Goal: Find specific page/section: Find specific page/section

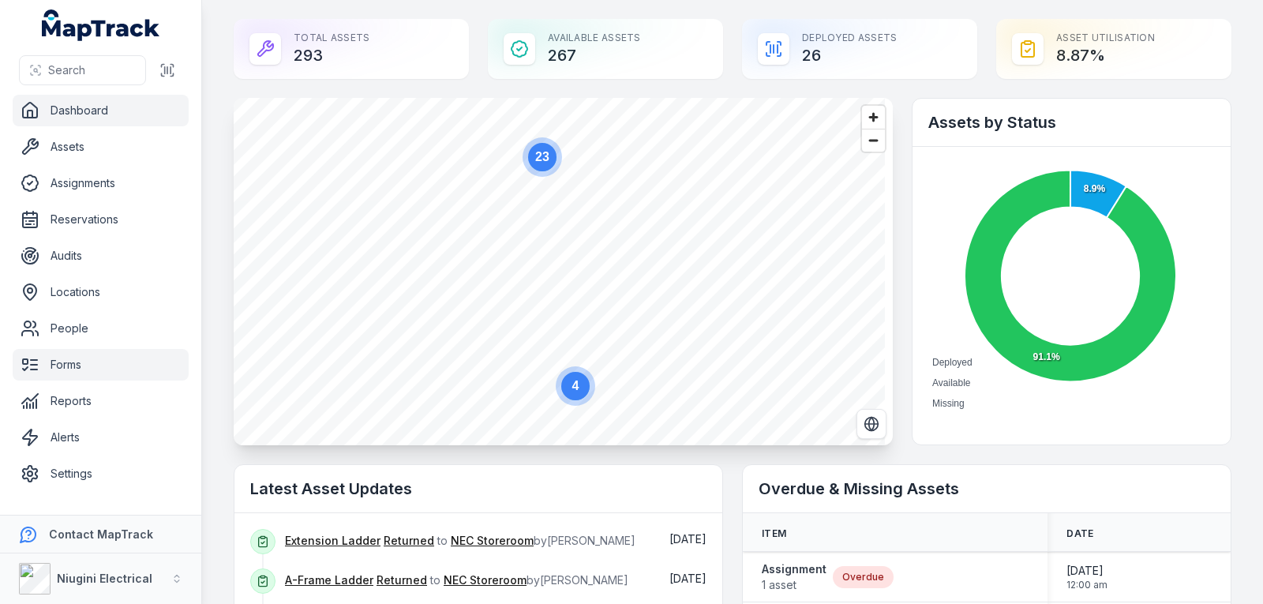
click at [92, 360] on link "Forms" at bounding box center [101, 365] width 176 height 32
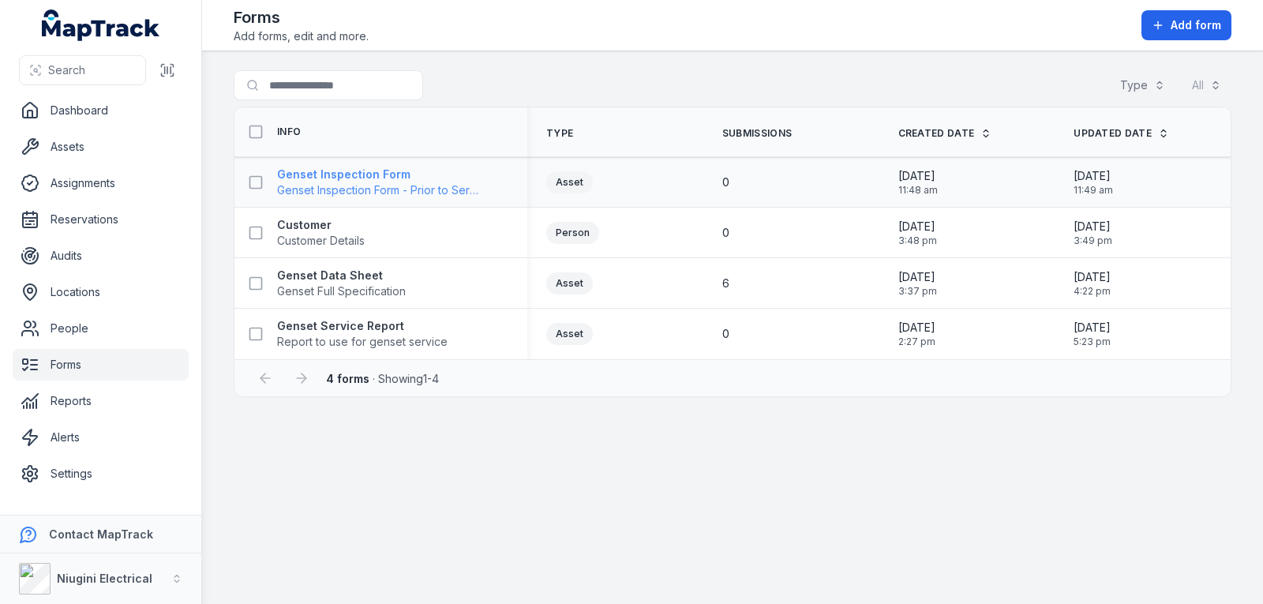
click at [366, 174] on strong "Genset Inspection Form" at bounding box center [378, 175] width 202 height 16
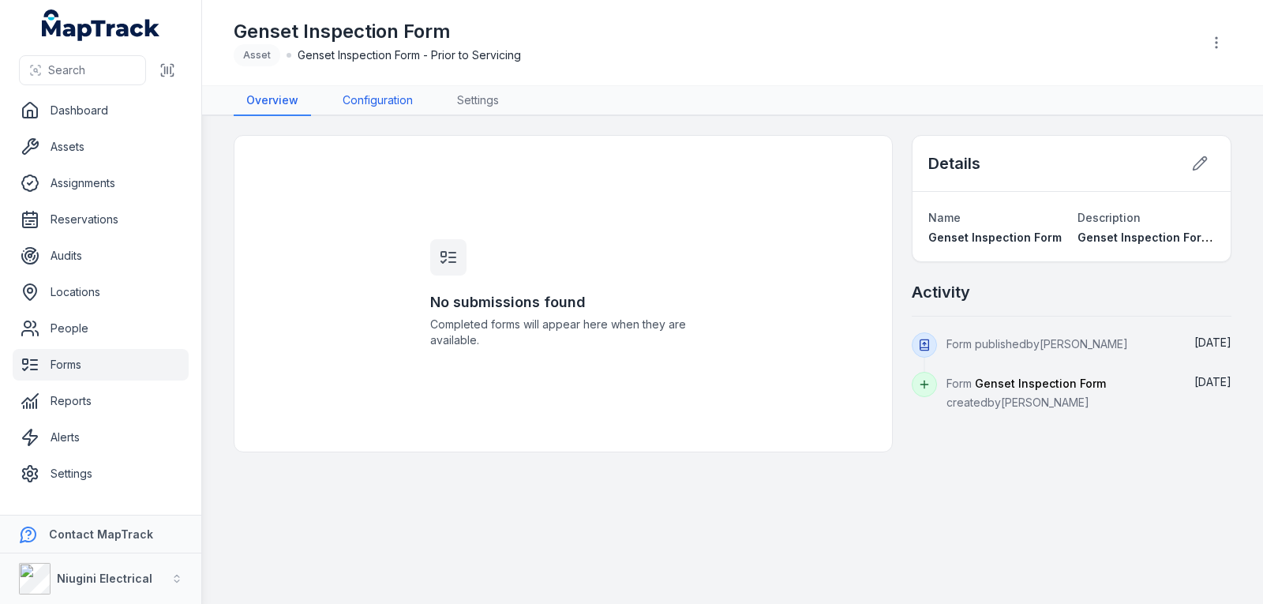
click at [388, 106] on link "Configuration" at bounding box center [378, 101] width 96 height 30
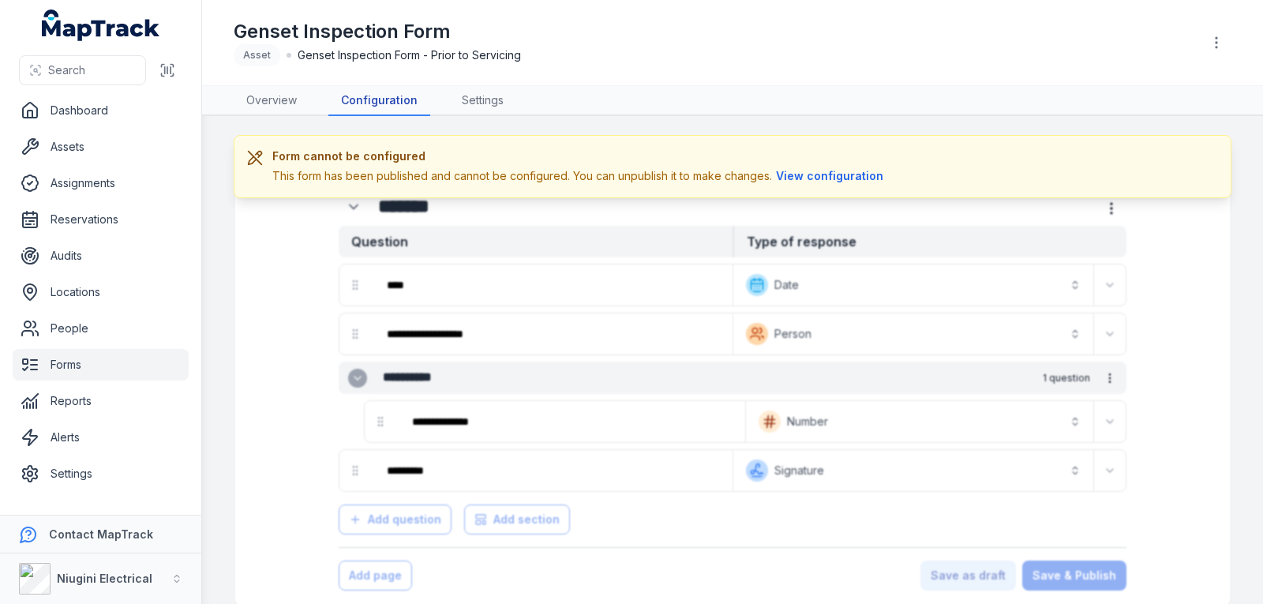
scroll to position [62, 0]
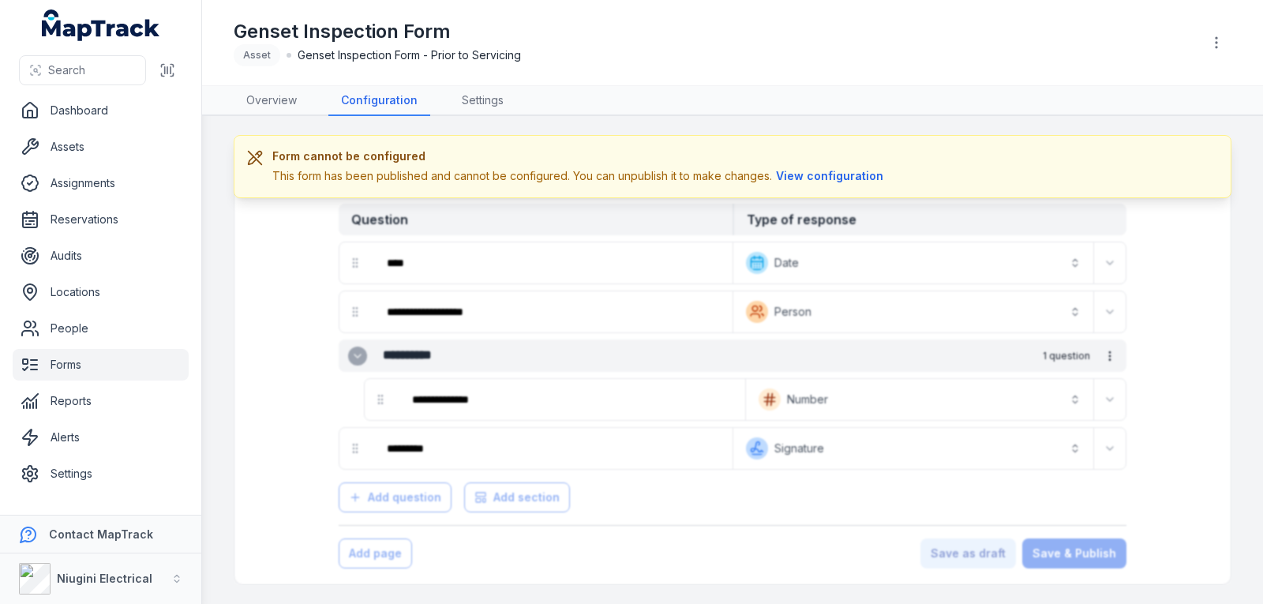
click at [848, 185] on div "Form cannot be configured This form has been published and cannot be configured…" at bounding box center [733, 166] width 998 height 63
click at [860, 174] on button "View configuration" at bounding box center [829, 175] width 115 height 17
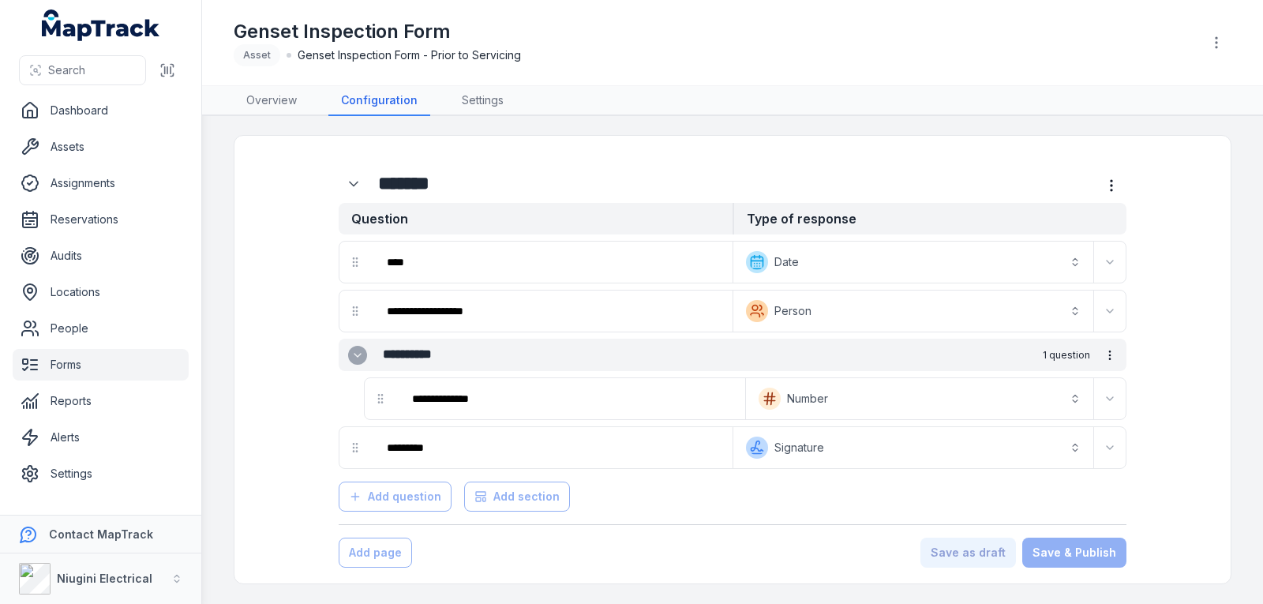
scroll to position [0, 0]
click at [272, 92] on link "Overview" at bounding box center [272, 101] width 76 height 30
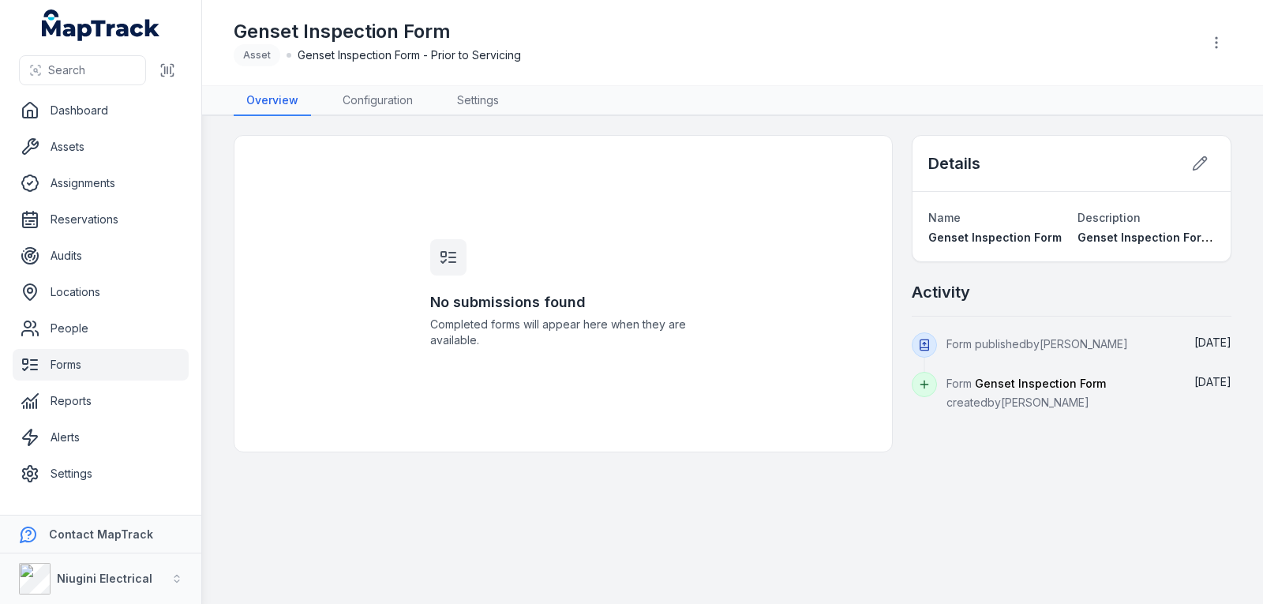
click at [102, 366] on link "Forms" at bounding box center [101, 365] width 176 height 32
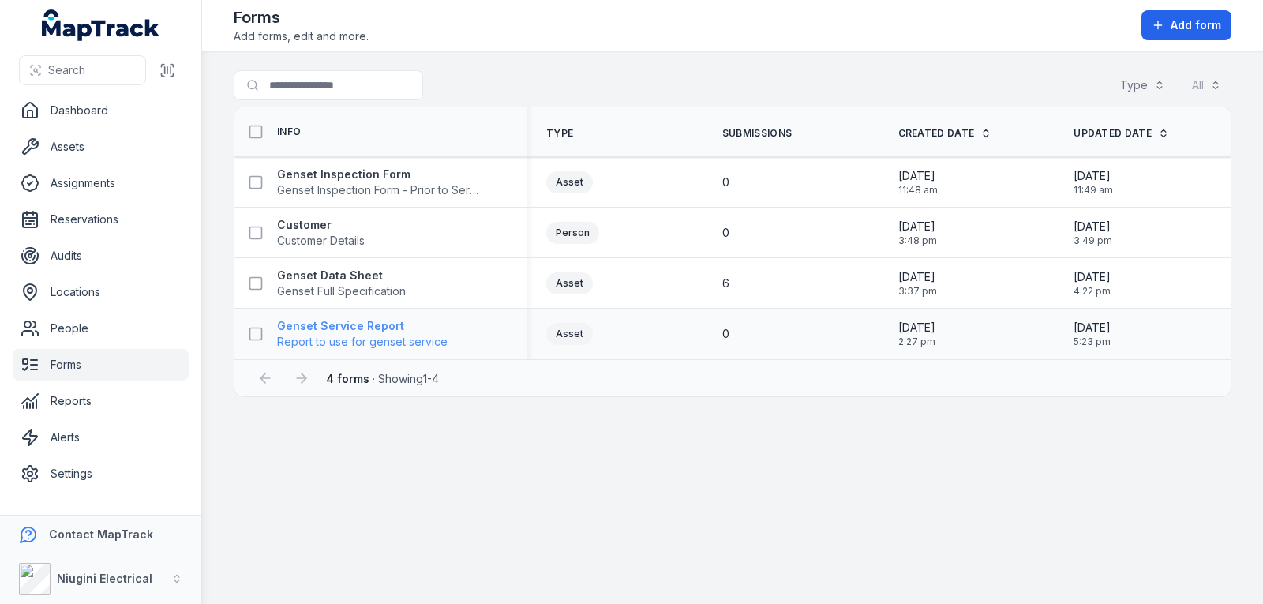
click at [350, 328] on strong "Genset Service Report" at bounding box center [362, 326] width 170 height 16
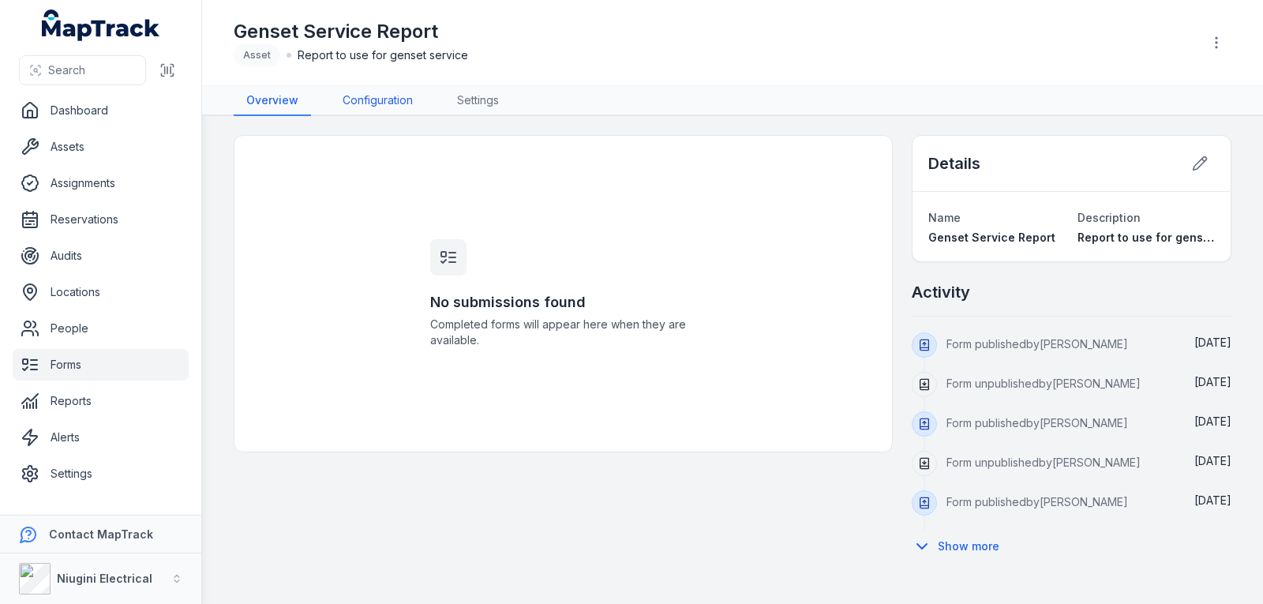
click at [391, 88] on link "Configuration" at bounding box center [378, 101] width 96 height 30
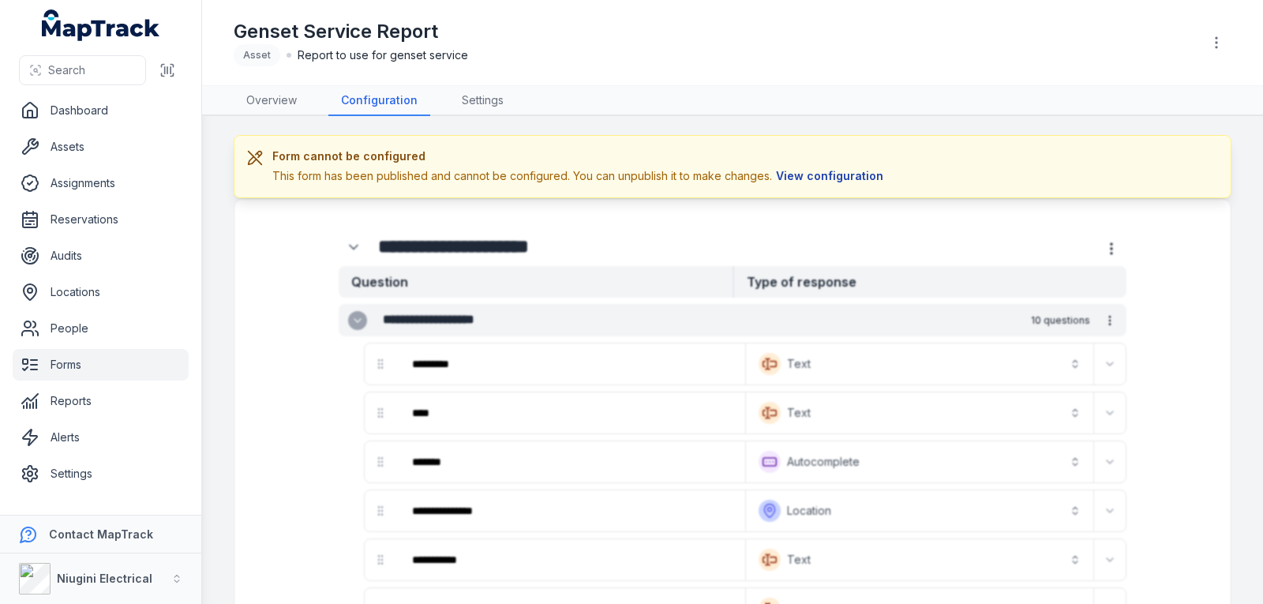
click at [821, 171] on button "View configuration" at bounding box center [829, 175] width 115 height 17
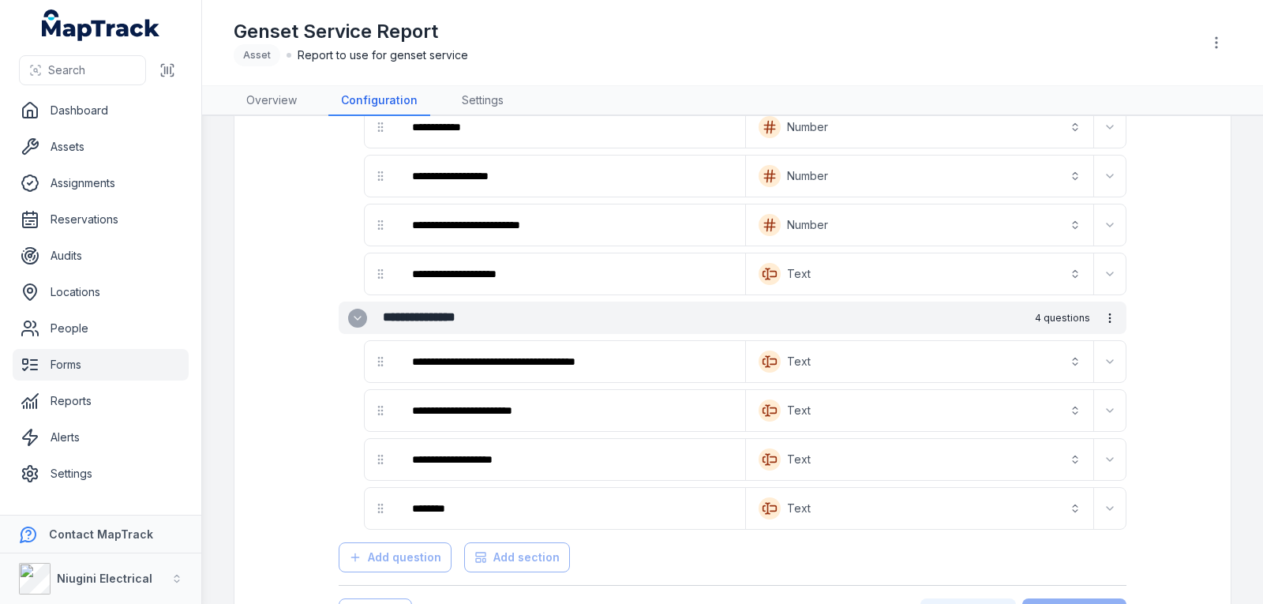
scroll to position [3375, 0]
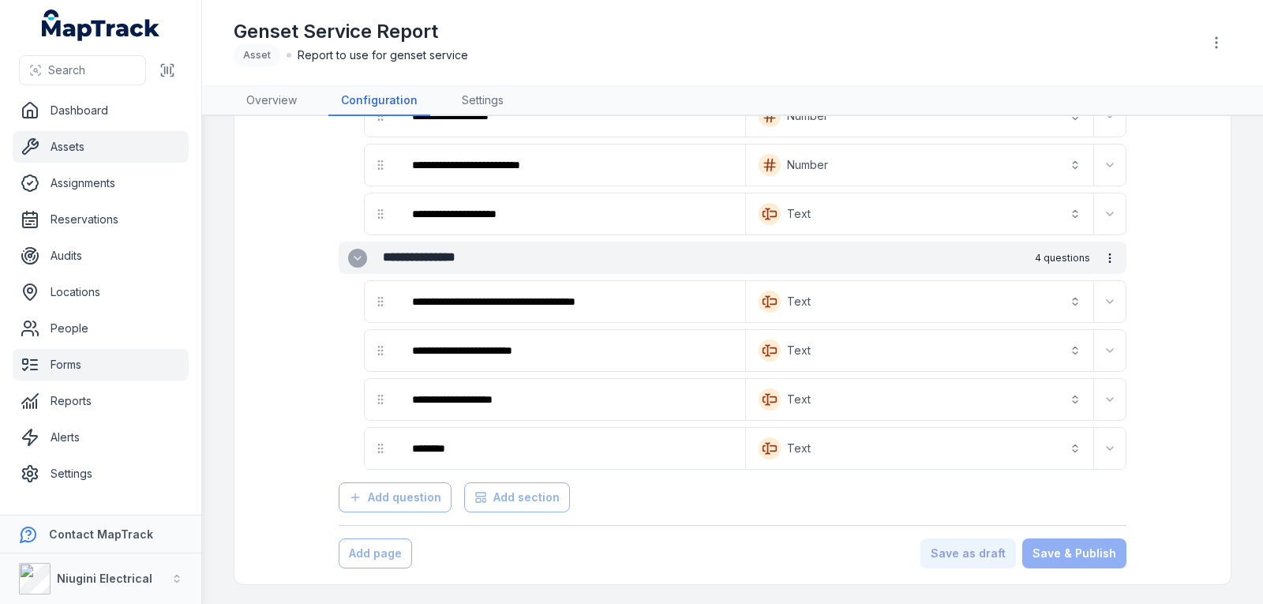
click at [70, 144] on link "Assets" at bounding box center [101, 147] width 176 height 32
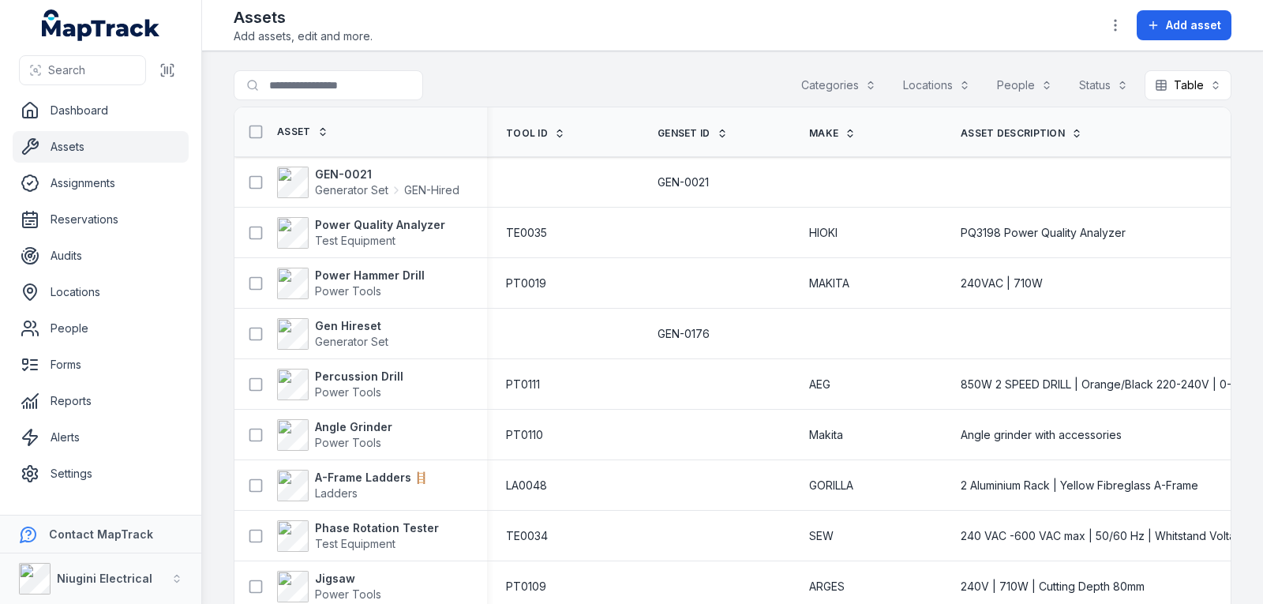
click at [832, 84] on button "Categories" at bounding box center [839, 85] width 96 height 30
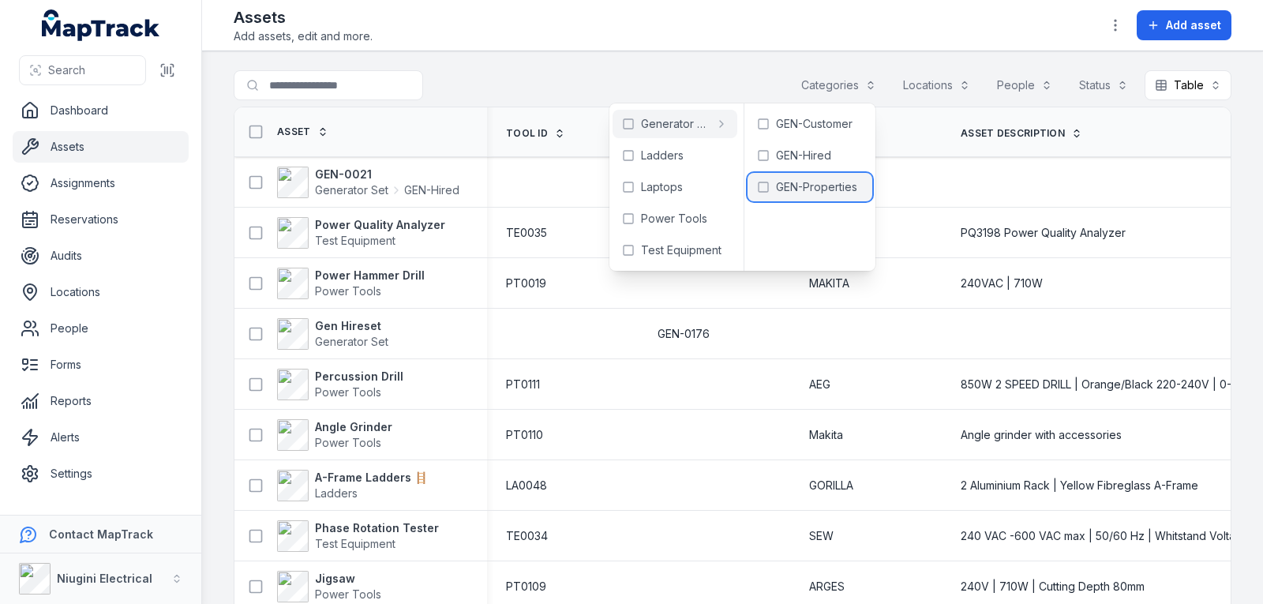
click at [832, 178] on div "GEN-Properties" at bounding box center [809, 187] width 125 height 28
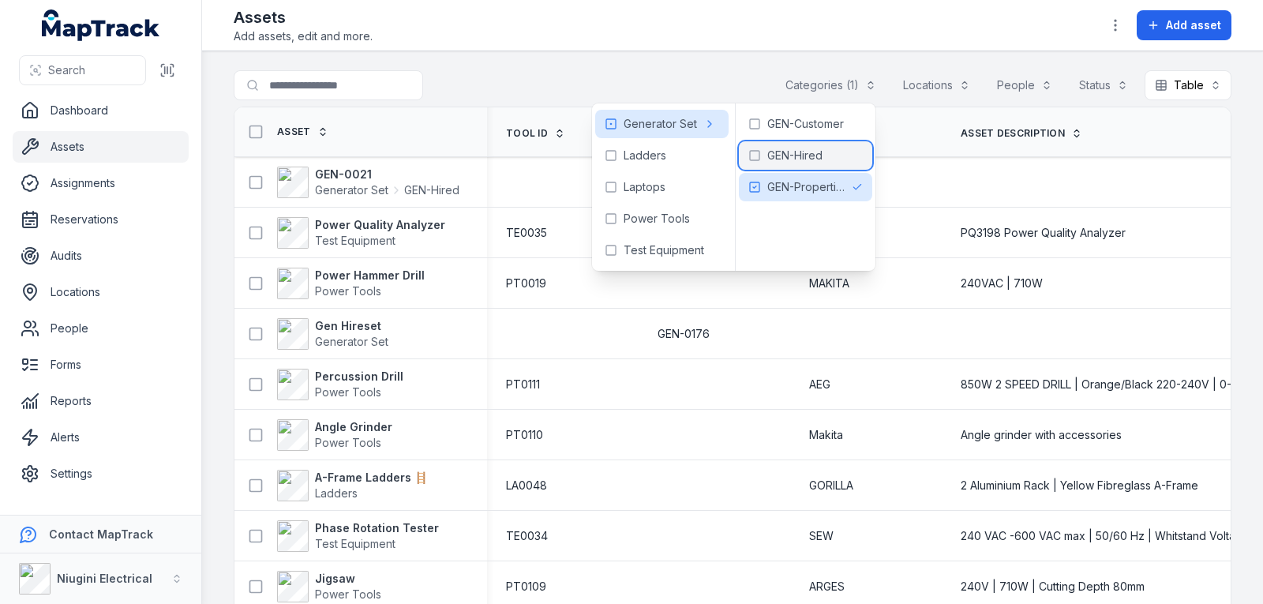
click at [820, 155] on span "GEN-Hired" at bounding box center [794, 156] width 55 height 16
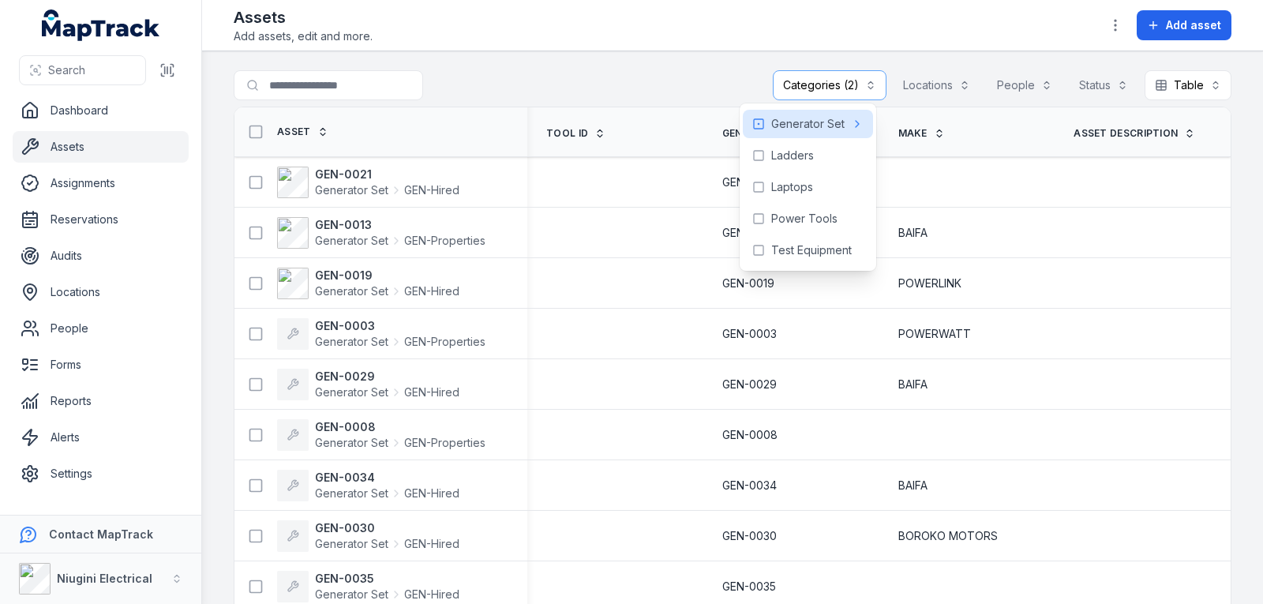
click at [1250, 215] on main "**********" at bounding box center [732, 327] width 1061 height 552
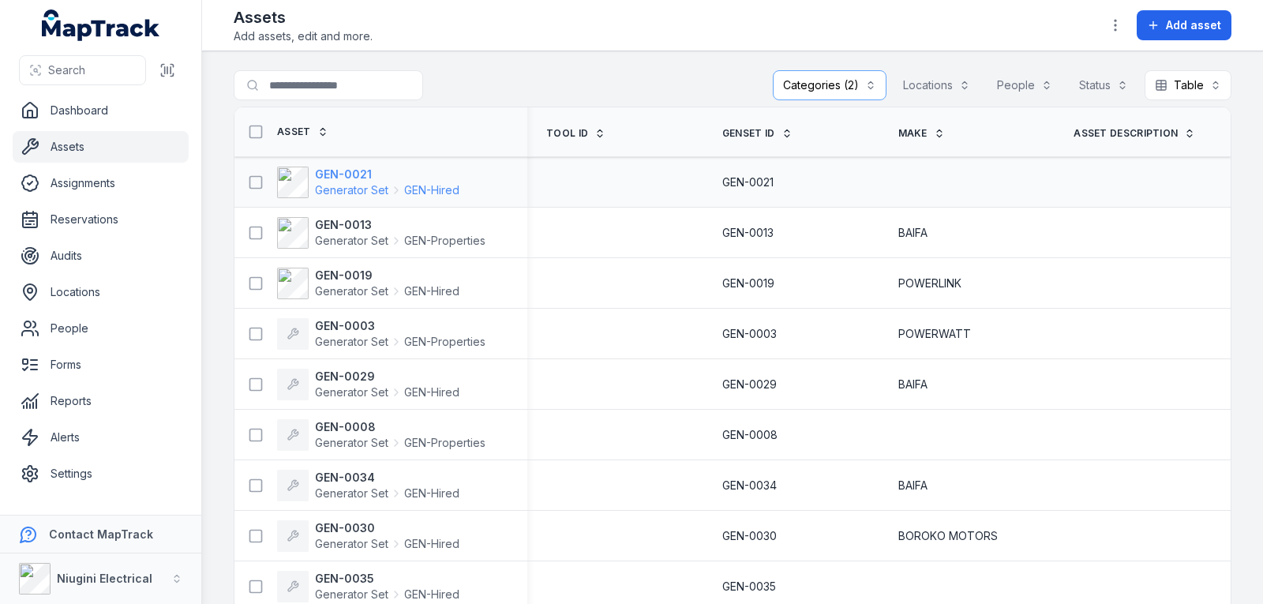
click at [357, 172] on strong "GEN-0021" at bounding box center [387, 175] width 144 height 16
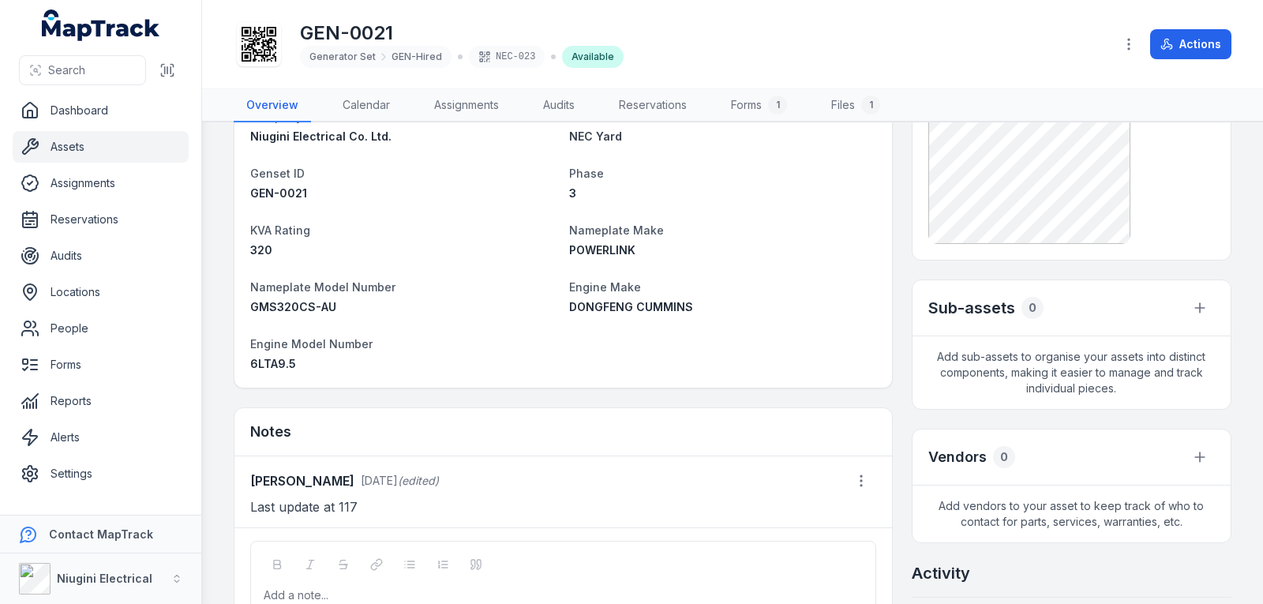
scroll to position [79, 0]
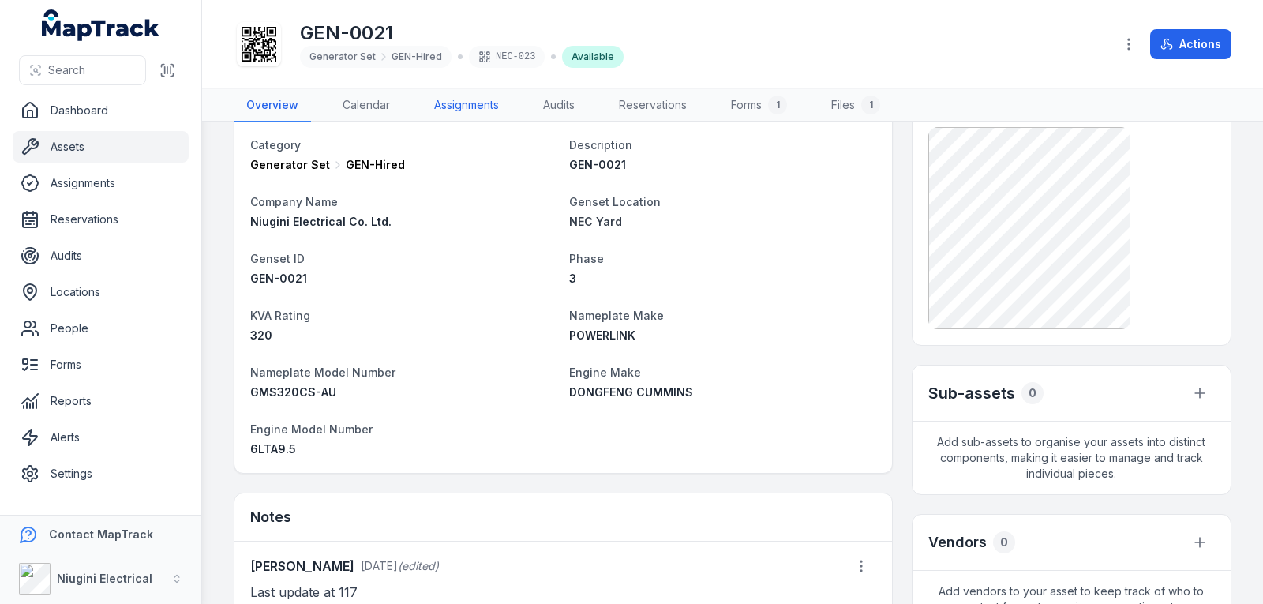
click at [468, 104] on link "Assignments" at bounding box center [466, 105] width 90 height 33
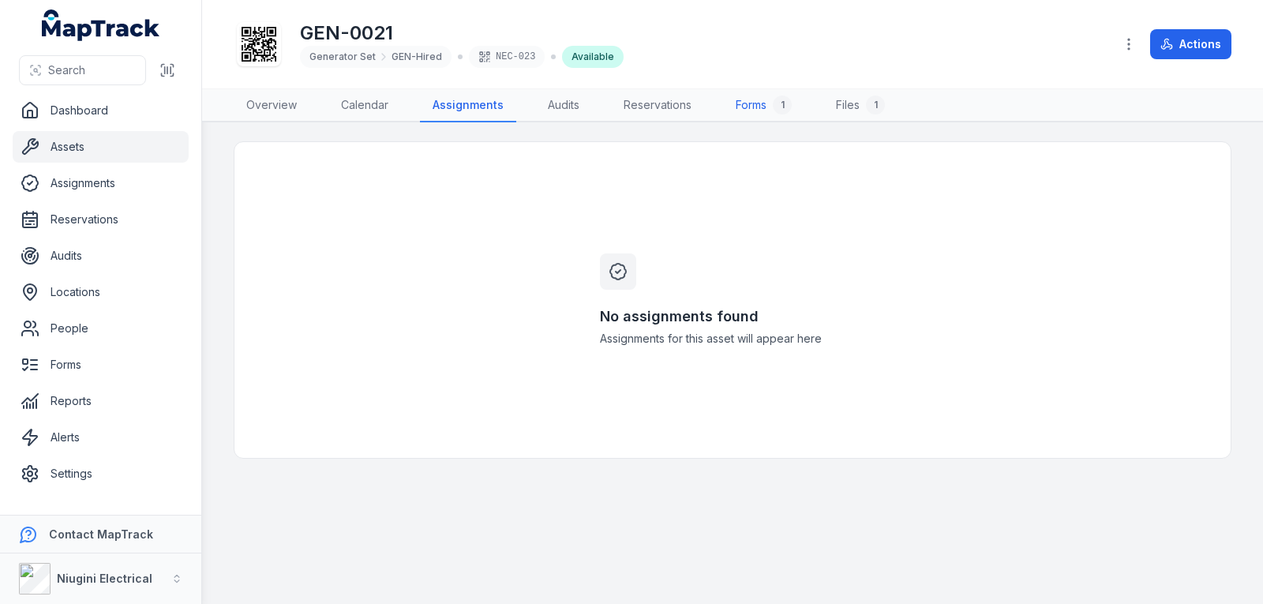
click at [742, 96] on link "Forms 1" at bounding box center [763, 105] width 81 height 33
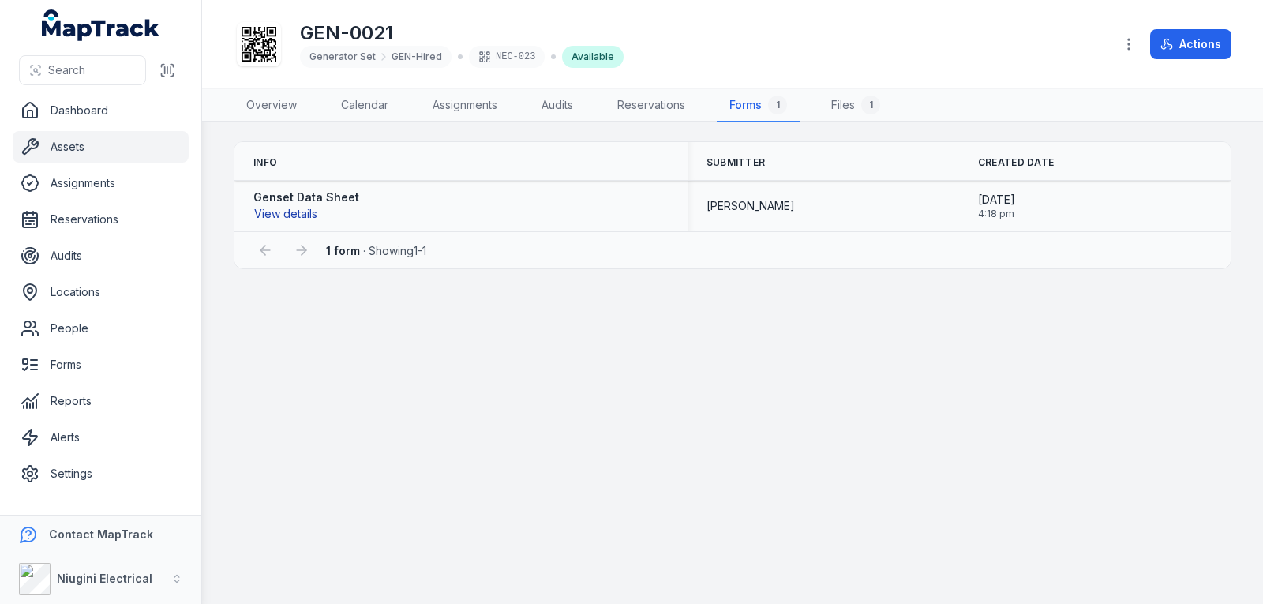
click at [305, 214] on button "View details" at bounding box center [285, 213] width 65 height 17
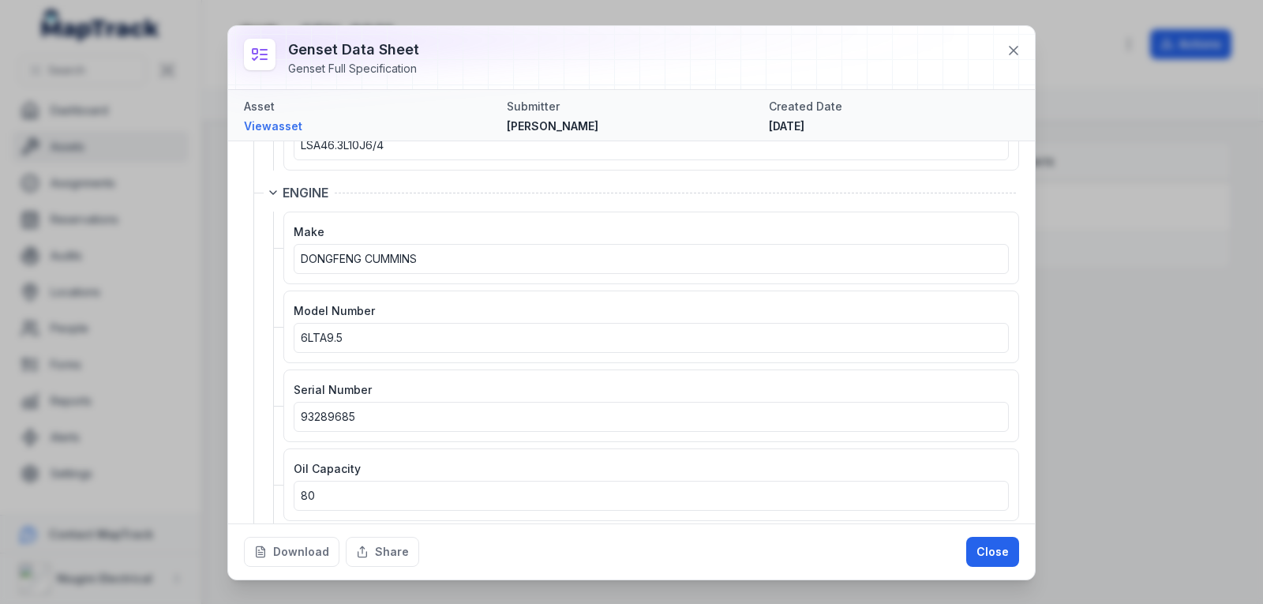
scroll to position [1815, 0]
